Goal: Task Accomplishment & Management: Use online tool/utility

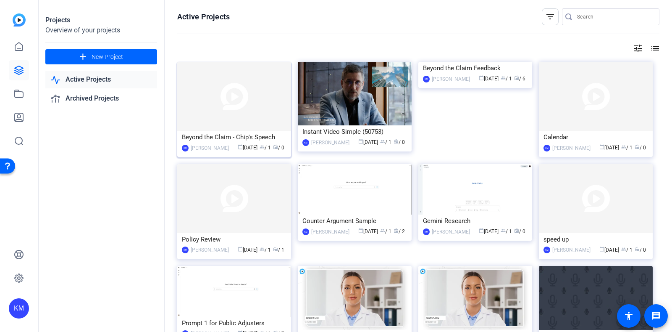
click at [248, 102] on img at bounding box center [234, 96] width 114 height 69
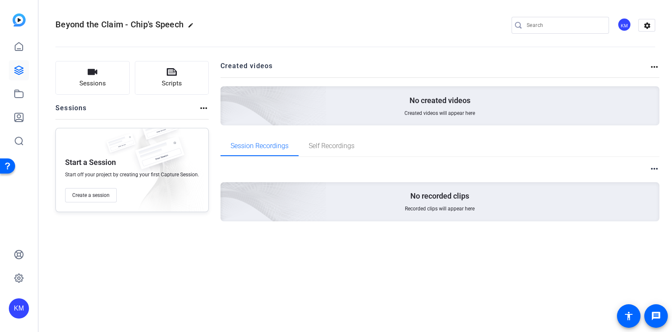
click at [655, 66] on mat-icon "more_horiz" at bounding box center [655, 67] width 10 height 10
click at [655, 66] on div at bounding box center [336, 166] width 672 height 332
click at [651, 19] on mat-icon "settings" at bounding box center [647, 25] width 17 height 13
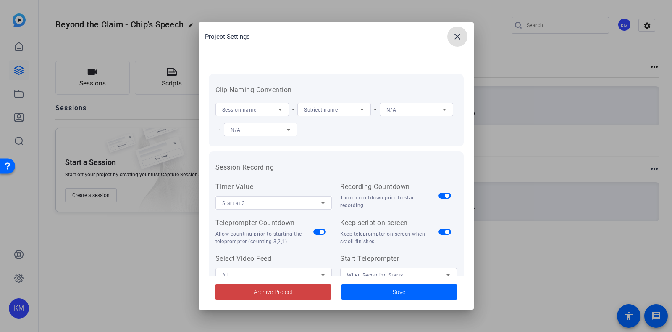
click at [460, 31] on span at bounding box center [458, 36] width 20 height 20
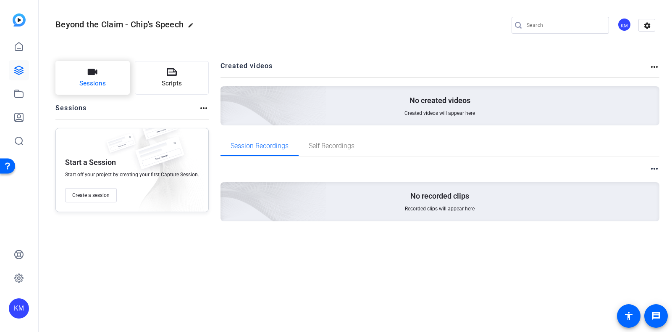
click at [92, 79] on span "Sessions" at bounding box center [92, 84] width 26 height 10
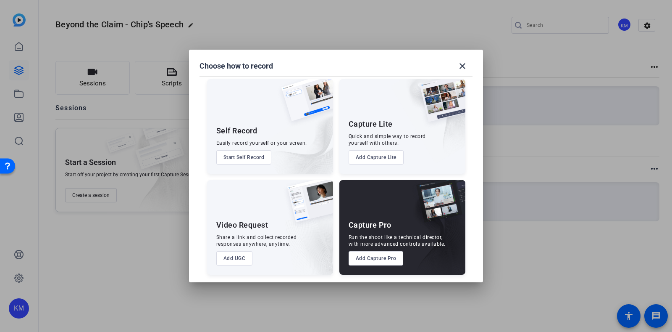
scroll to position [5, 0]
click at [460, 69] on mat-icon "close" at bounding box center [463, 66] width 10 height 10
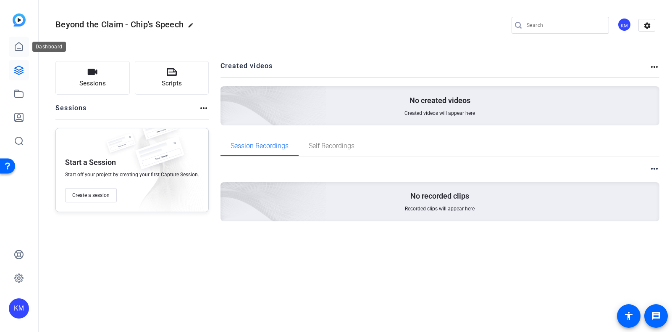
click at [19, 46] on icon at bounding box center [19, 47] width 10 height 10
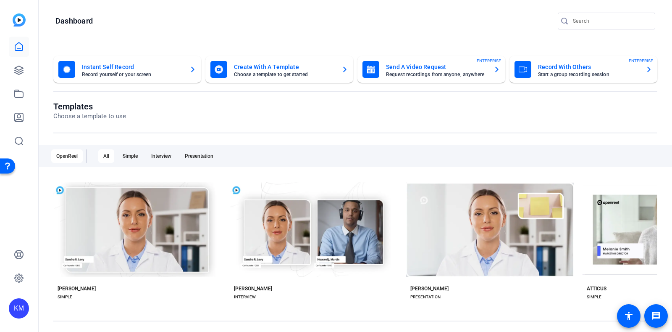
click at [271, 64] on mat-card-title "Create With A Template" at bounding box center [284, 67] width 101 height 10
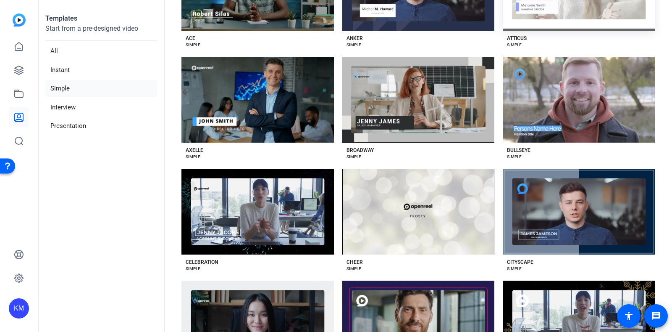
scroll to position [158, 0]
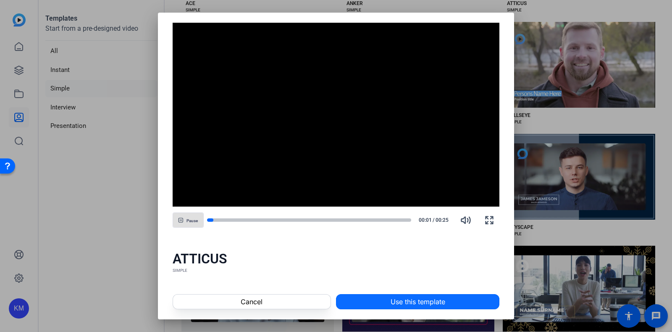
click at [411, 299] on span "Use this template" at bounding box center [418, 301] width 55 height 10
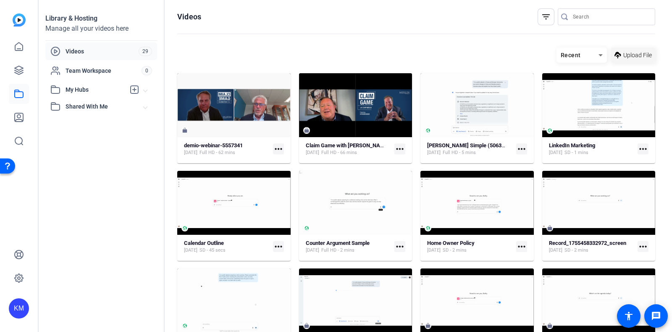
click at [637, 57] on span "Upload File" at bounding box center [638, 55] width 29 height 9
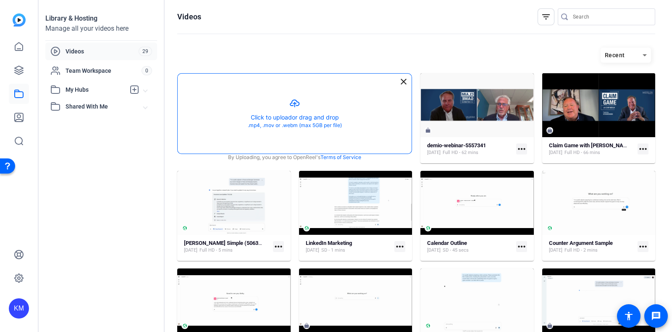
click at [285, 122] on button "button" at bounding box center [295, 114] width 234 height 80
